Goal: Transaction & Acquisition: Book appointment/travel/reservation

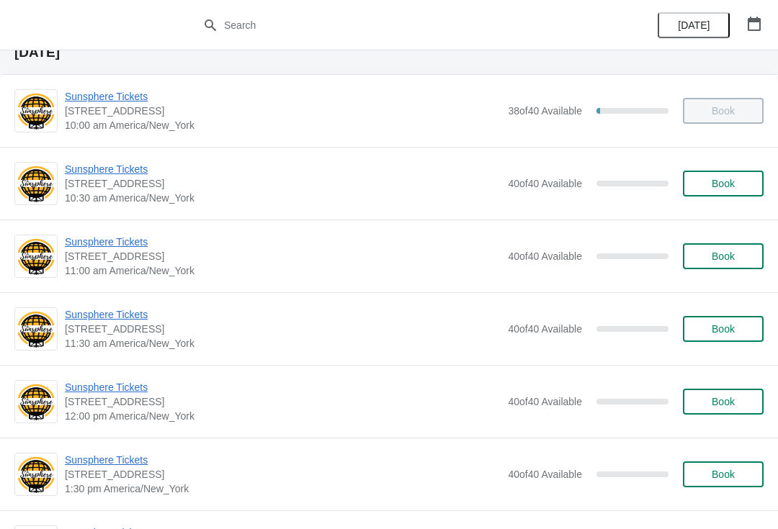
scroll to position [61, 0]
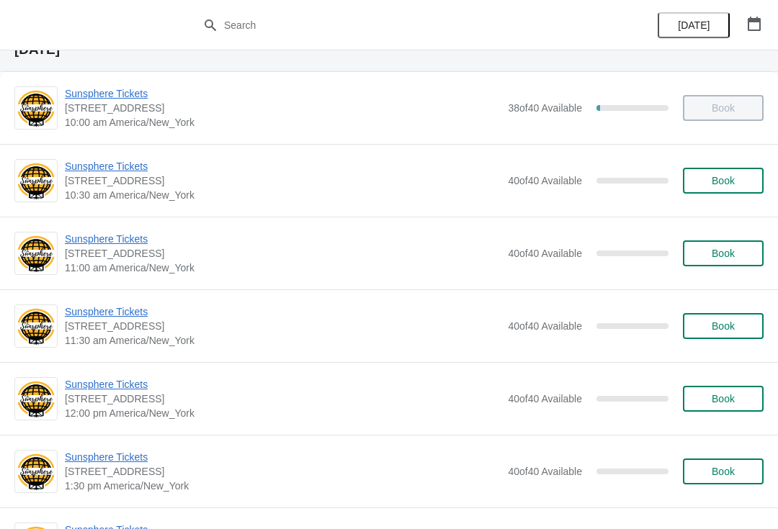
click at [746, 184] on span "Book" at bounding box center [722, 181] width 55 height 12
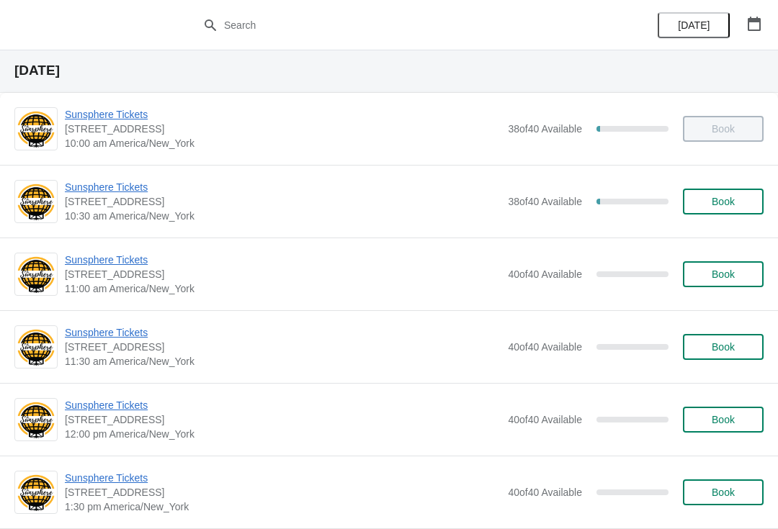
scroll to position [41, 0]
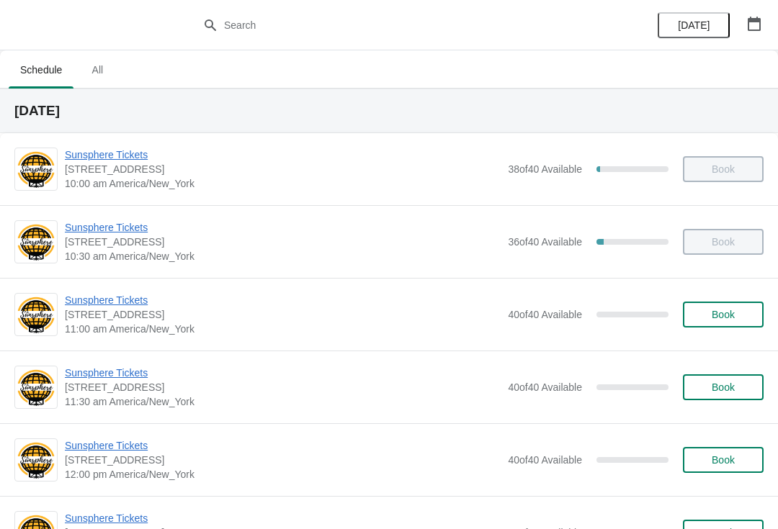
click at [708, 310] on span "Book" at bounding box center [722, 315] width 55 height 12
click at [744, 320] on span "Book" at bounding box center [722, 315] width 55 height 12
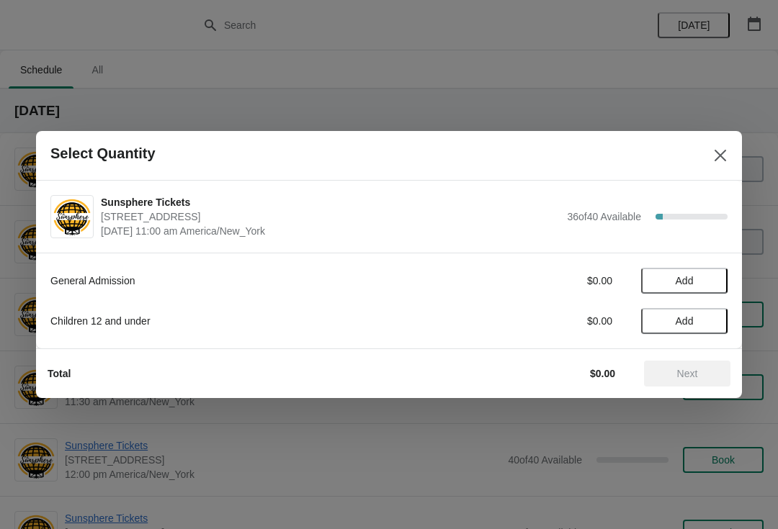
click at [706, 269] on button "Add" at bounding box center [684, 281] width 86 height 26
click at [706, 274] on icon at bounding box center [708, 281] width 15 height 15
click at [695, 375] on span "Next" at bounding box center [687, 374] width 21 height 12
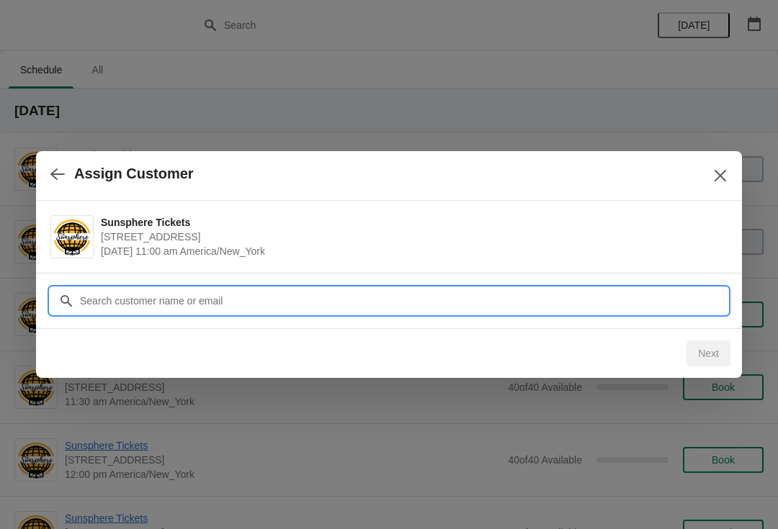
click at [645, 300] on input "Customer" at bounding box center [403, 301] width 648 height 26
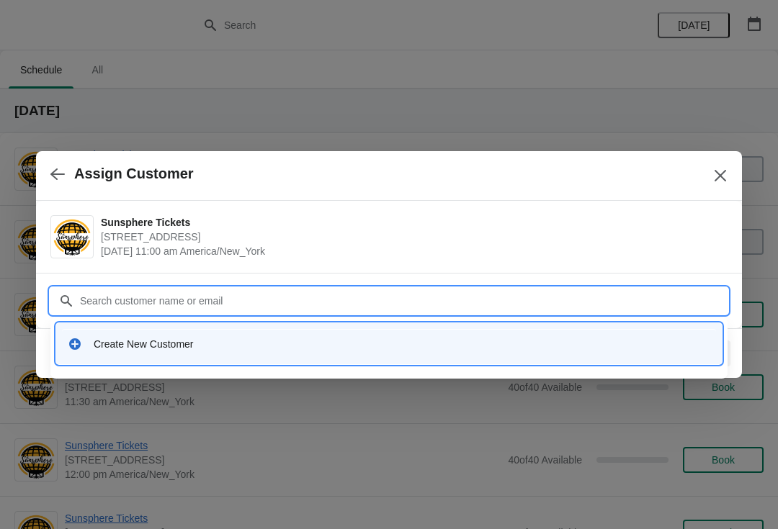
click at [249, 338] on div "Create New Customer" at bounding box center [402, 344] width 616 height 14
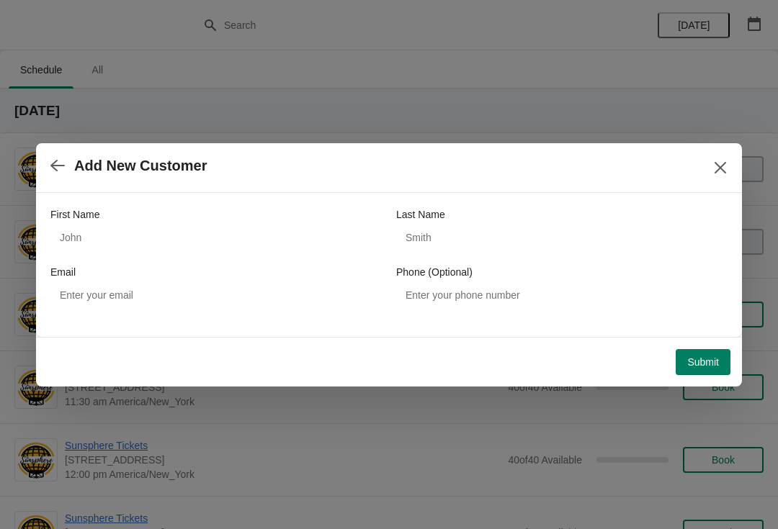
click at [230, 266] on div "Email" at bounding box center [215, 272] width 331 height 14
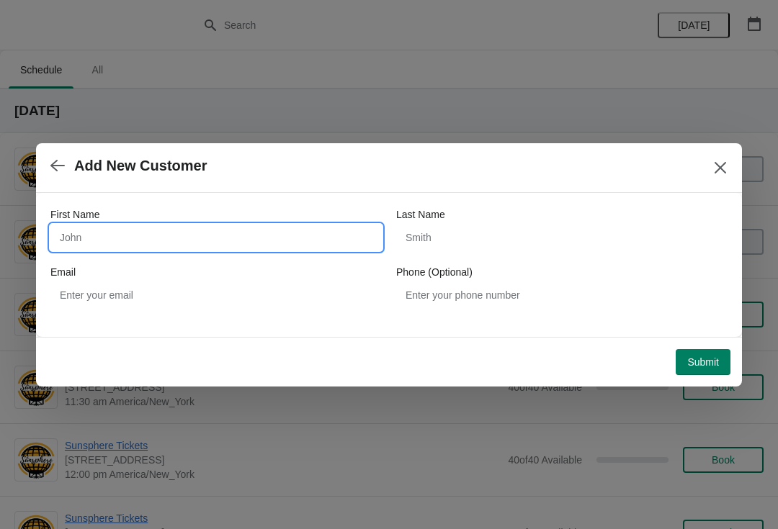
click at [181, 227] on input "First Name" at bounding box center [215, 238] width 331 height 26
type input "W"
click at [698, 346] on div "Submit" at bounding box center [386, 359] width 688 height 32
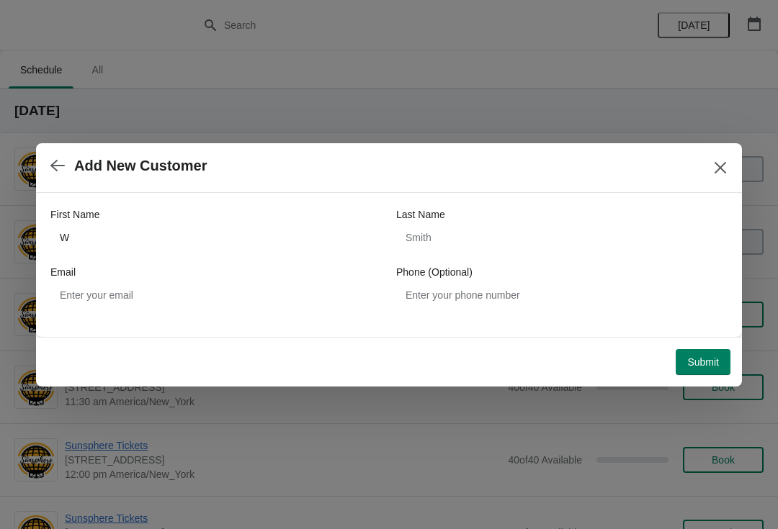
click at [694, 363] on span "Submit" at bounding box center [703, 362] width 32 height 12
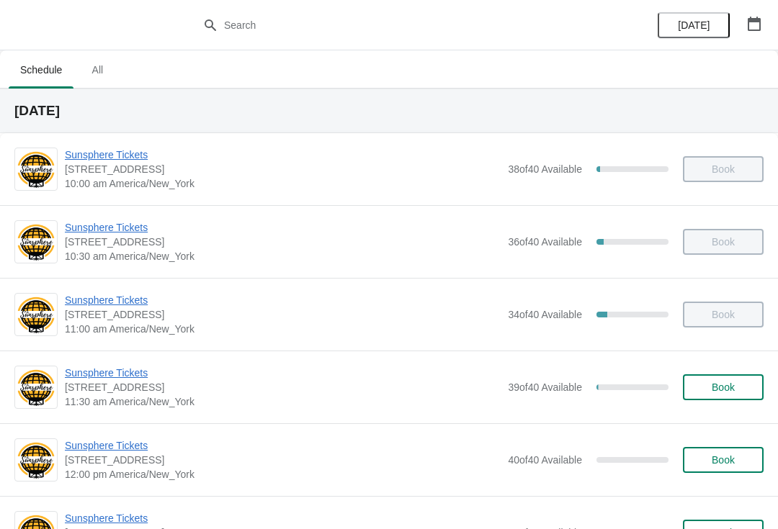
click at [735, 387] on span "Book" at bounding box center [722, 388] width 55 height 12
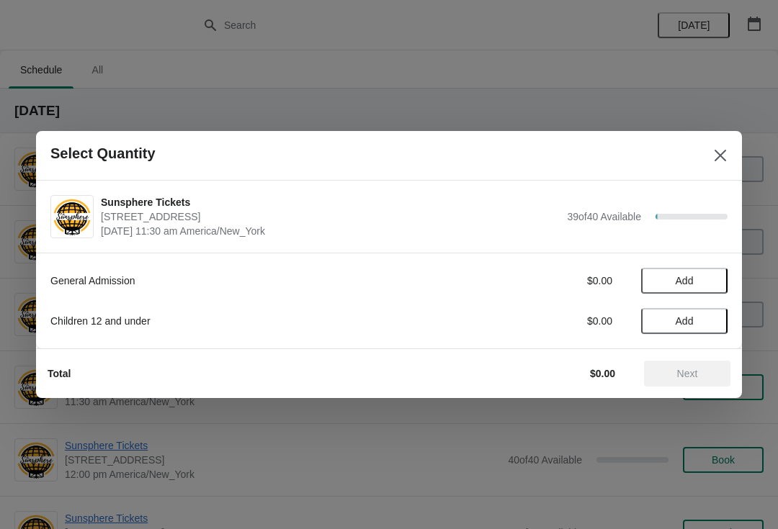
click at [714, 281] on span "Add" at bounding box center [684, 281] width 60 height 12
click at [700, 363] on button "Next" at bounding box center [687, 374] width 86 height 26
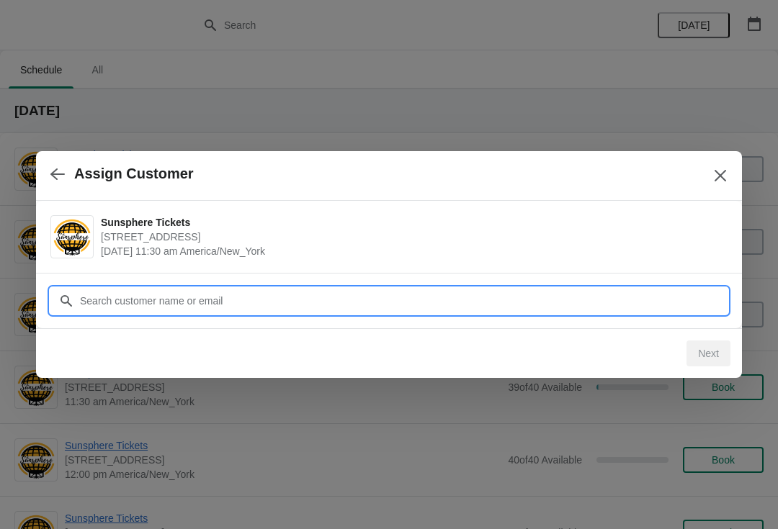
click at [617, 298] on input "Customer" at bounding box center [403, 301] width 648 height 26
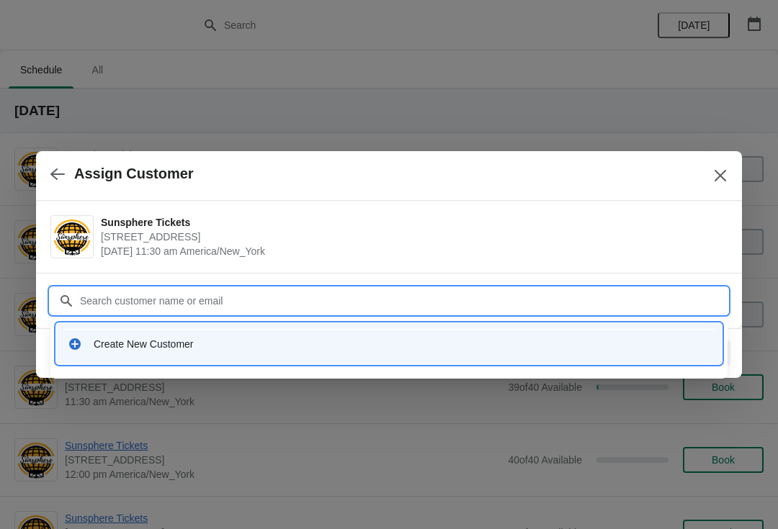
click at [213, 333] on div "Create New Customer" at bounding box center [389, 344] width 654 height 30
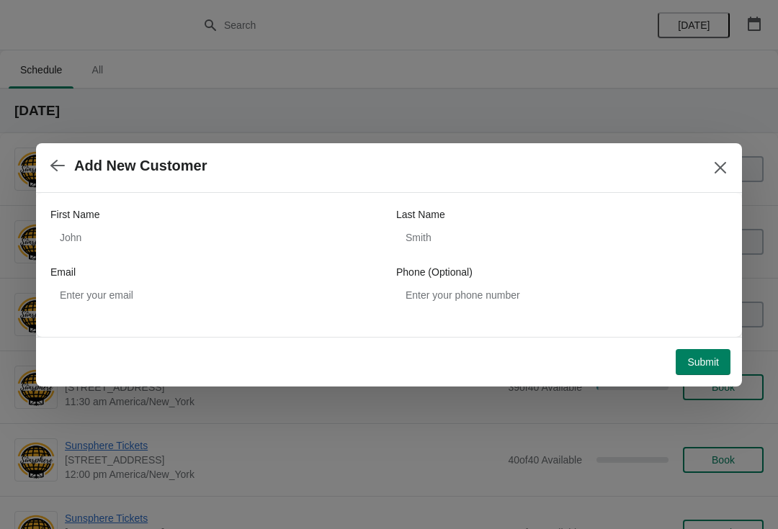
click at [148, 258] on div "First Name Last Name Email Phone (Optional)" at bounding box center [388, 257] width 677 height 101
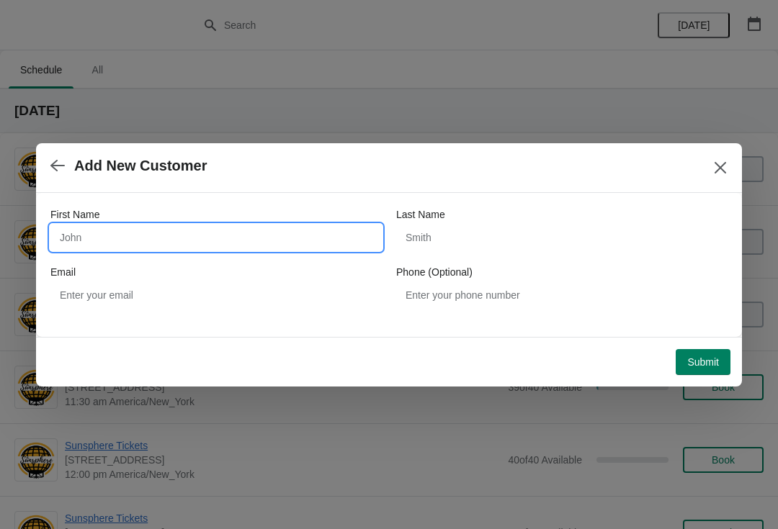
click at [135, 228] on input "First Name" at bounding box center [215, 238] width 331 height 26
type input "W"
click at [711, 349] on button "Submit" at bounding box center [702, 362] width 55 height 26
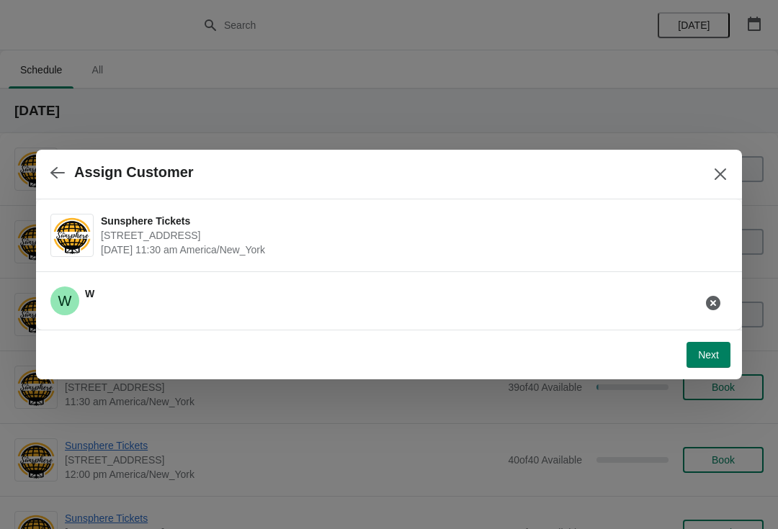
click at [726, 342] on button "Next" at bounding box center [708, 355] width 44 height 26
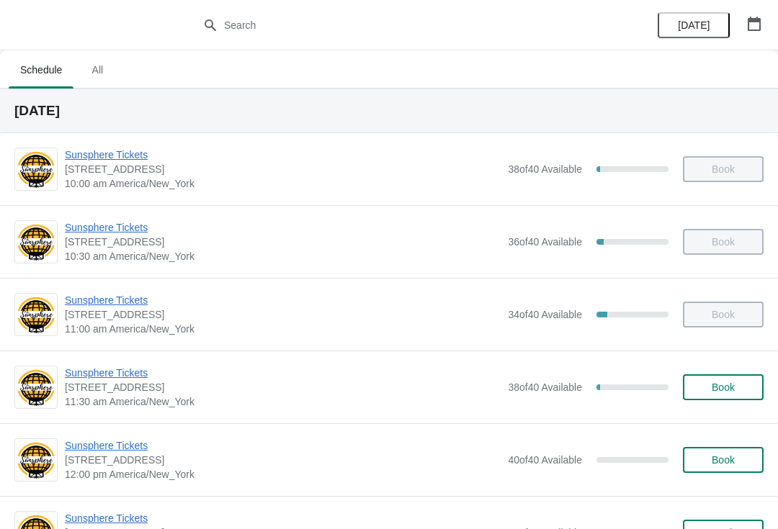
click at [713, 400] on button "Book" at bounding box center [723, 387] width 81 height 26
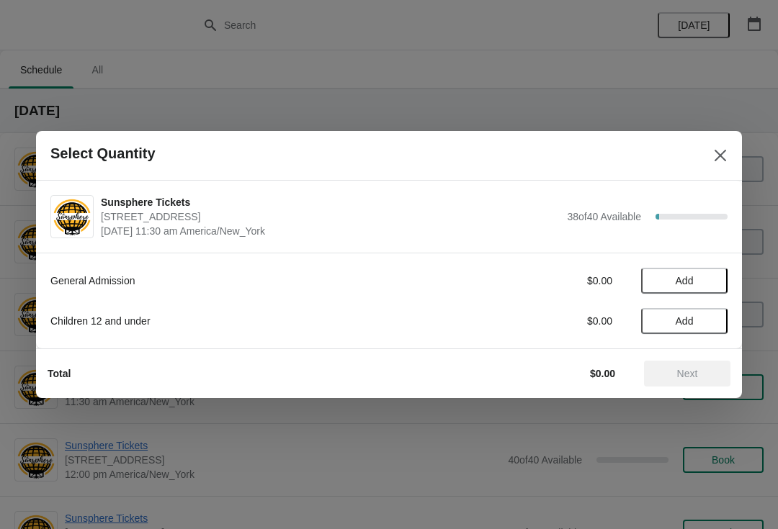
click at [701, 284] on span "Add" at bounding box center [684, 281] width 60 height 12
click at [703, 287] on icon at bounding box center [708, 281] width 15 height 15
click at [705, 276] on icon at bounding box center [708, 281] width 15 height 15
click at [666, 370] on span "Next" at bounding box center [686, 374] width 63 height 12
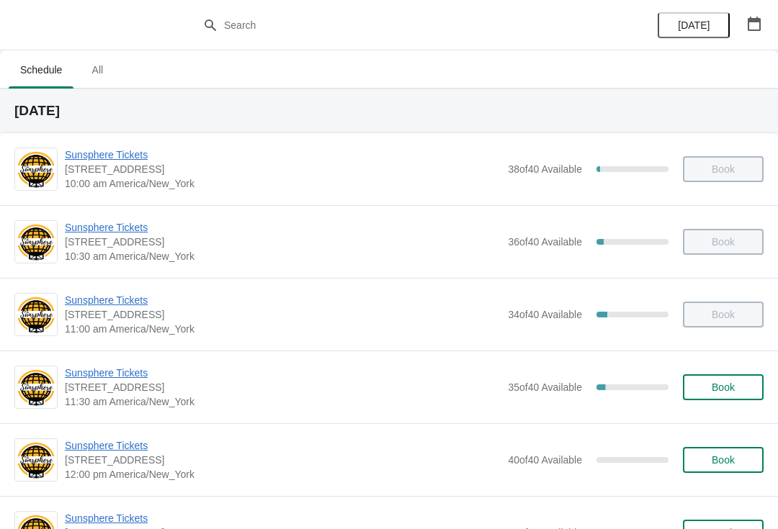
click at [726, 396] on button "Book" at bounding box center [723, 387] width 81 height 26
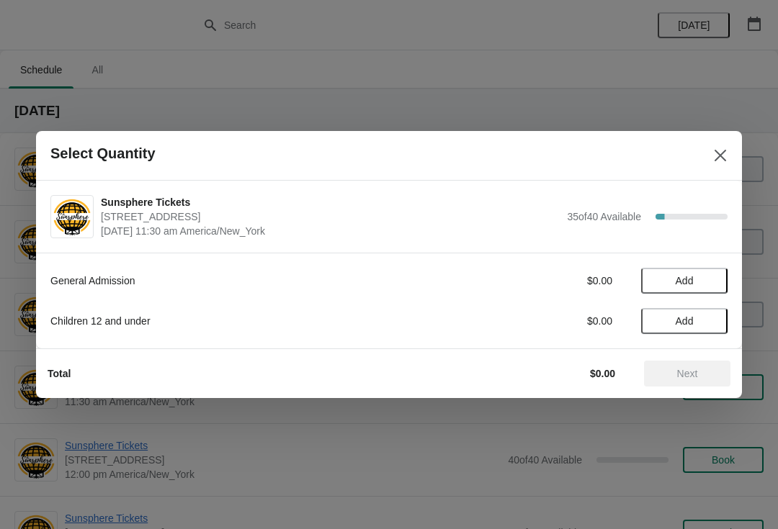
click at [709, 286] on span "Add" at bounding box center [684, 281] width 60 height 12
click at [698, 365] on button "Next" at bounding box center [687, 374] width 86 height 26
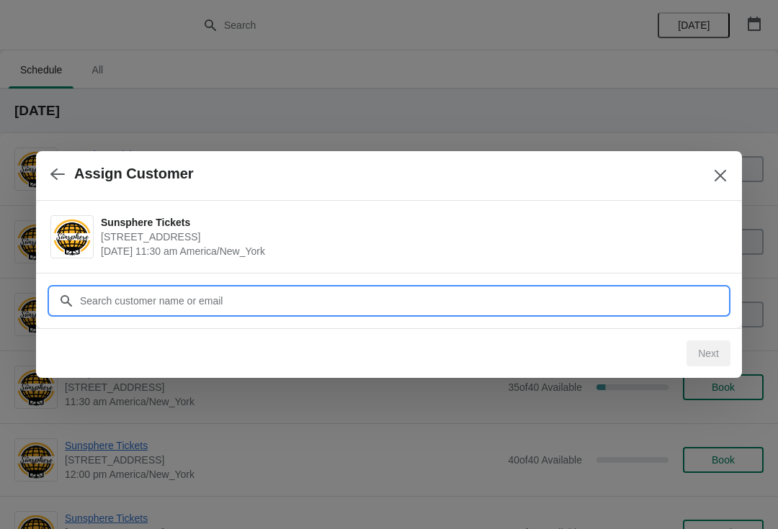
click at [627, 306] on input "Customer" at bounding box center [403, 301] width 648 height 26
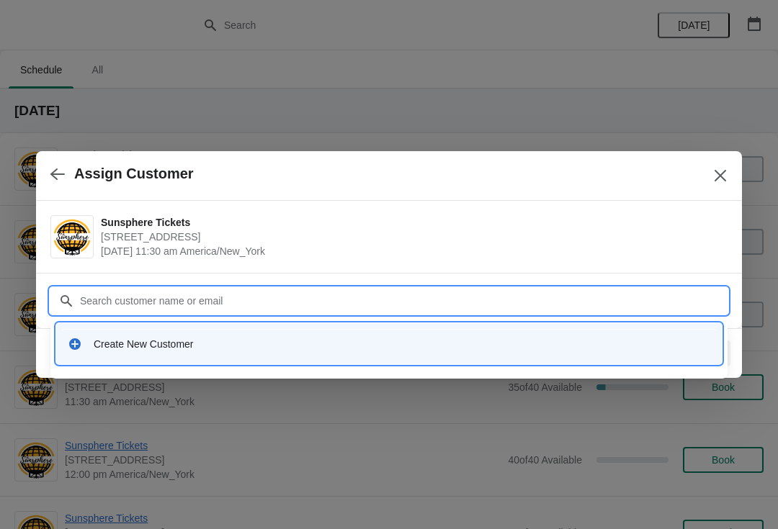
click at [275, 361] on div "Create New Customer" at bounding box center [388, 343] width 665 height 41
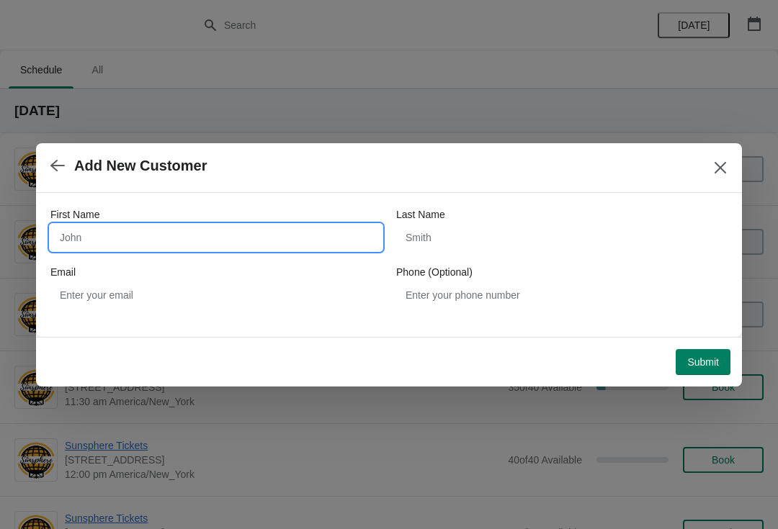
click at [132, 244] on input "First Name" at bounding box center [215, 238] width 331 height 26
type input "W"
click at [709, 343] on div "Submit" at bounding box center [386, 359] width 688 height 32
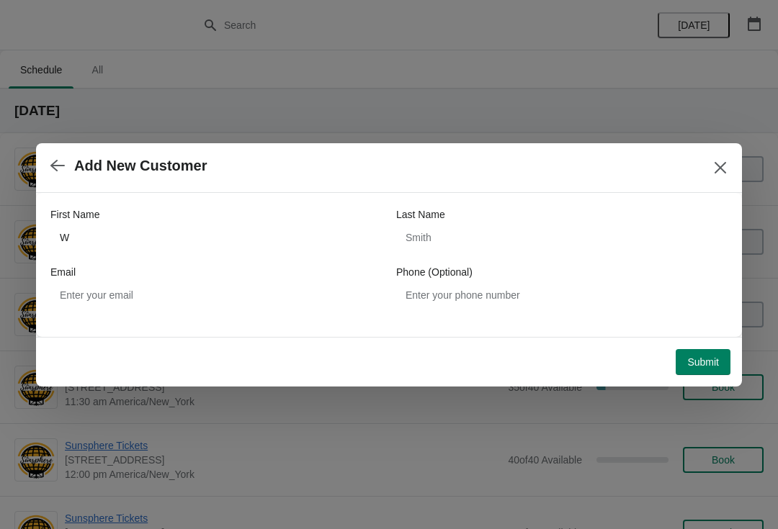
click at [708, 362] on span "Submit" at bounding box center [703, 362] width 32 height 12
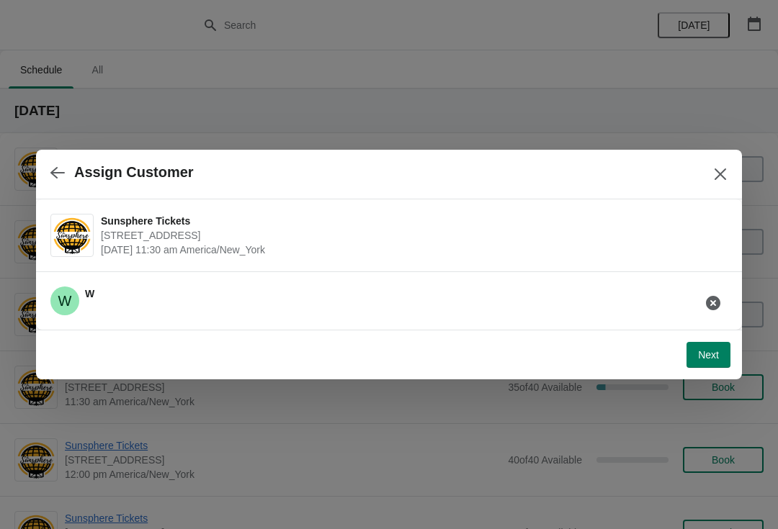
click at [706, 355] on span "Next" at bounding box center [708, 355] width 21 height 12
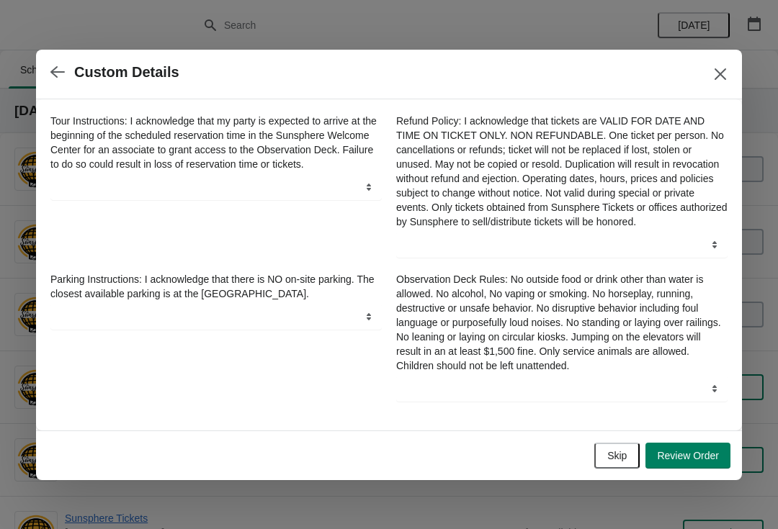
click at [614, 461] on span "Skip" at bounding box center [616, 456] width 19 height 12
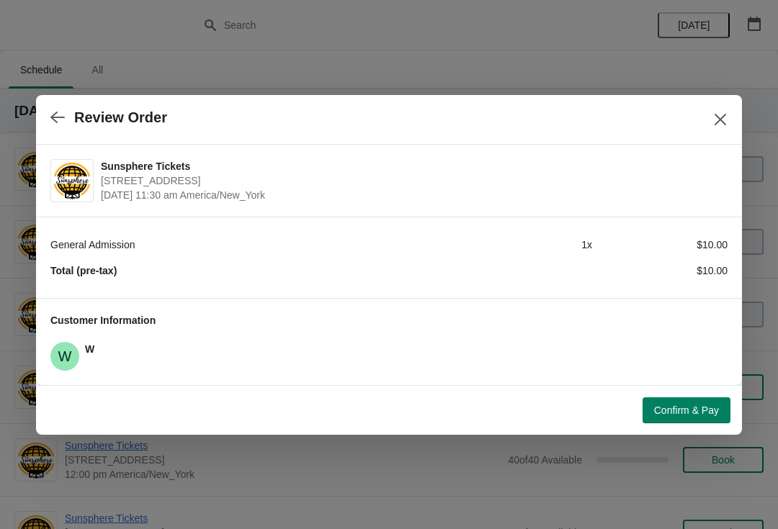
click at [671, 400] on button "Confirm & Pay" at bounding box center [686, 410] width 88 height 26
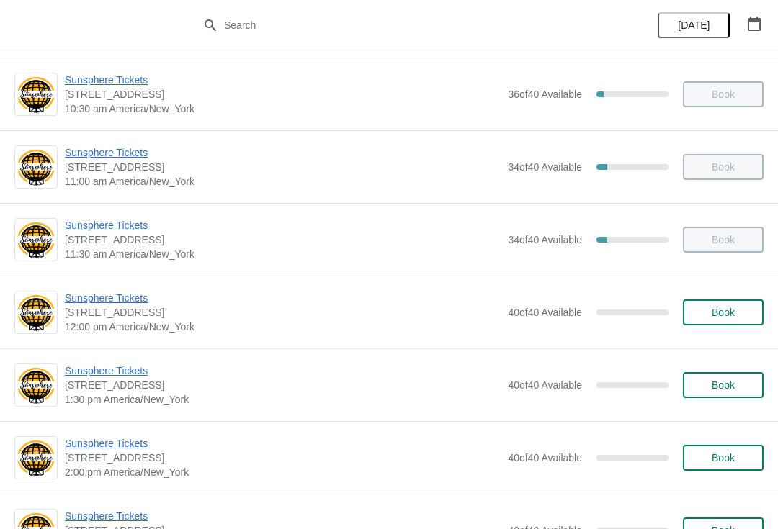
scroll to position [148, 0]
click at [723, 314] on span "Book" at bounding box center [722, 312] width 23 height 12
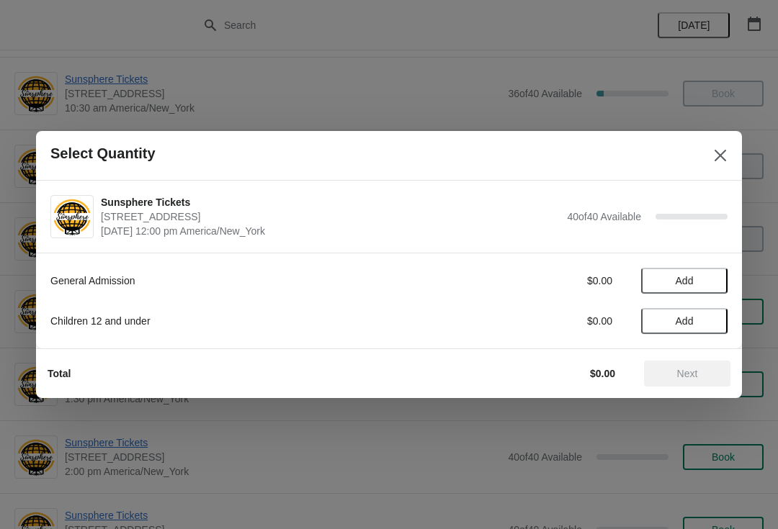
click at [719, 280] on button "Add" at bounding box center [684, 281] width 86 height 26
click at [707, 287] on icon at bounding box center [708, 281] width 15 height 15
click at [694, 372] on span "Next" at bounding box center [687, 374] width 21 height 12
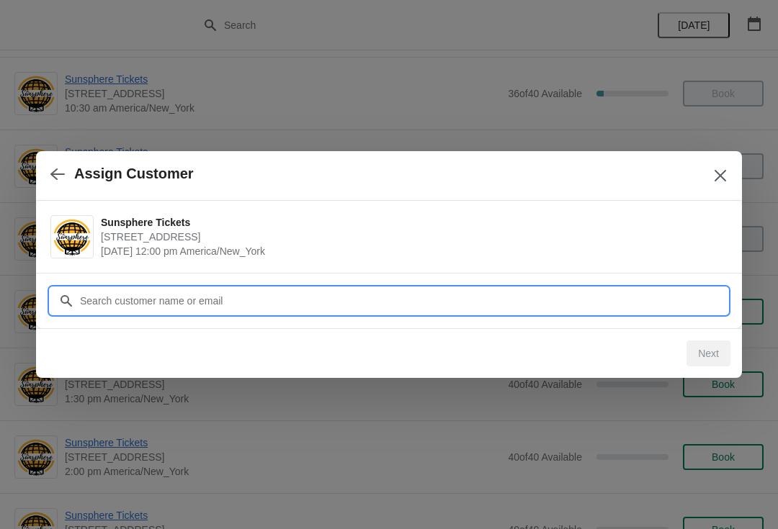
click at [614, 297] on input "Customer" at bounding box center [403, 301] width 648 height 26
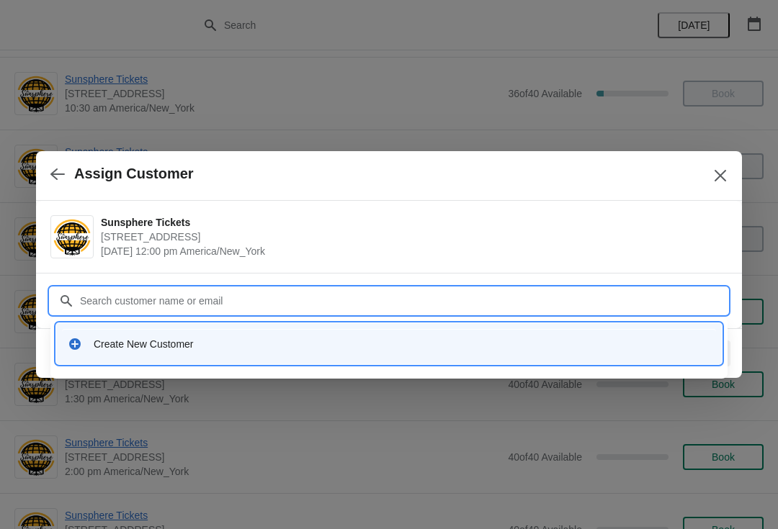
click at [351, 351] on div "Create New Customer" at bounding box center [389, 344] width 654 height 30
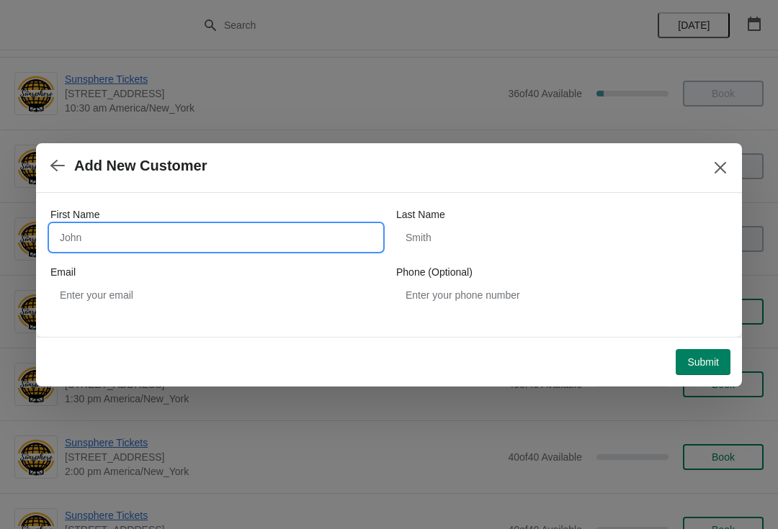
click at [161, 248] on input "First Name" at bounding box center [215, 238] width 331 height 26
type input "W"
click at [704, 343] on div "Submit" at bounding box center [386, 359] width 688 height 32
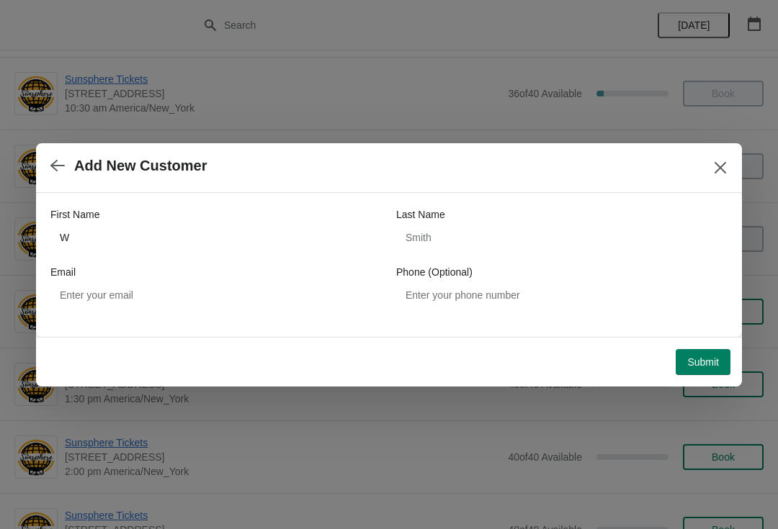
click at [698, 349] on button "Submit" at bounding box center [702, 362] width 55 height 26
